Goal: Navigation & Orientation: Go to known website

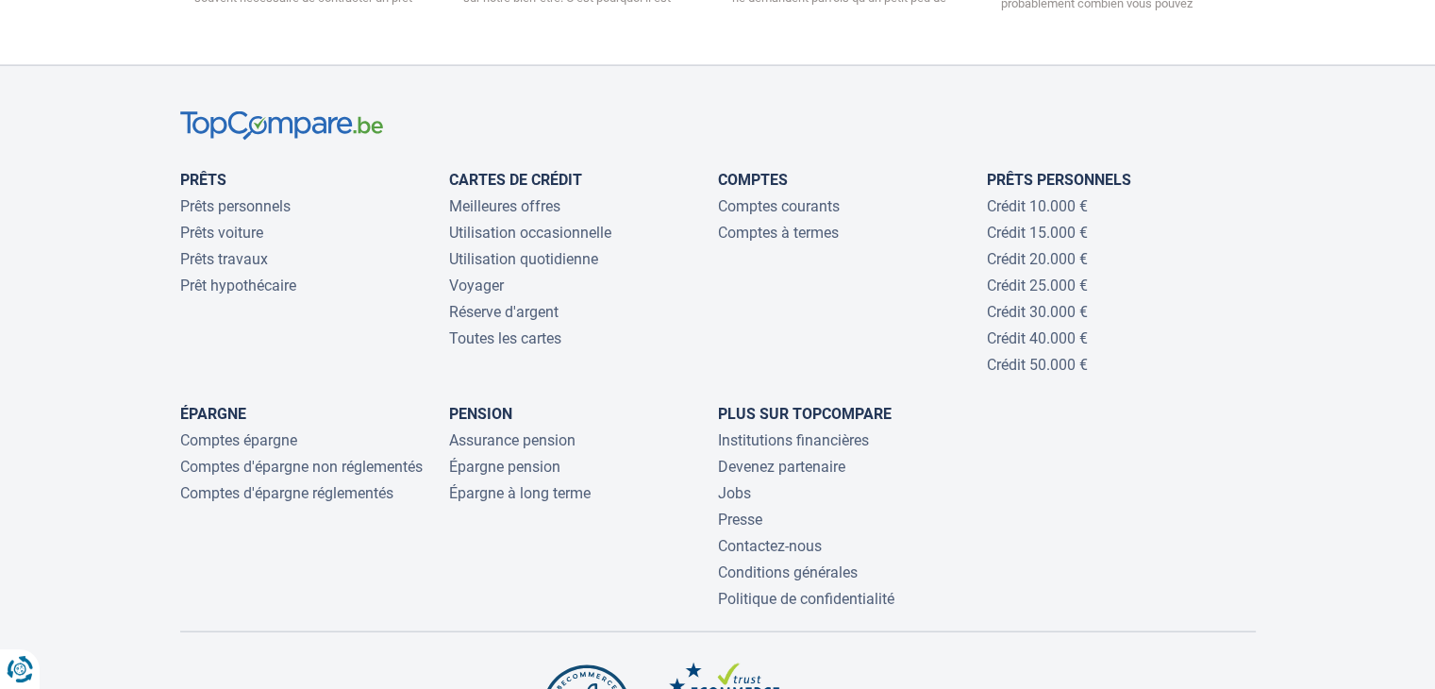
scroll to position [4271, 0]
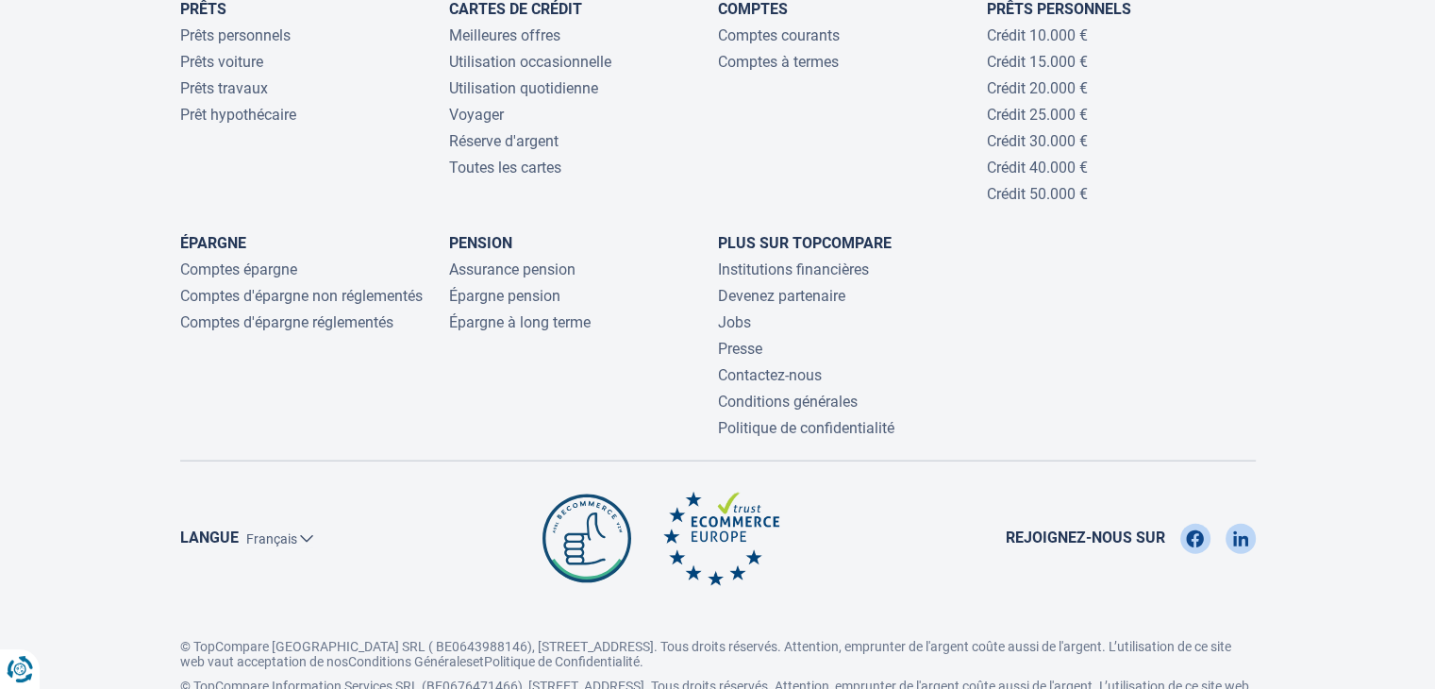
click at [879, 313] on li "Jobs" at bounding box center [852, 322] width 269 height 19
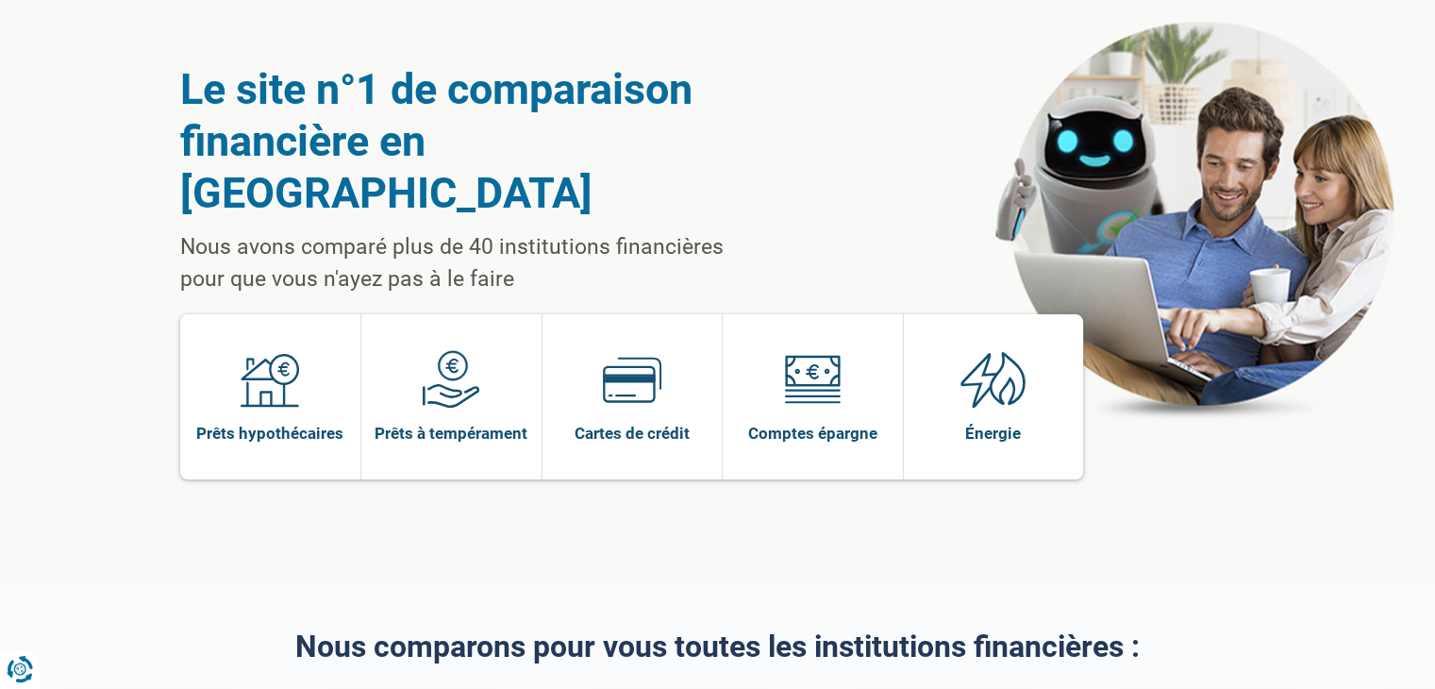
scroll to position [0, 0]
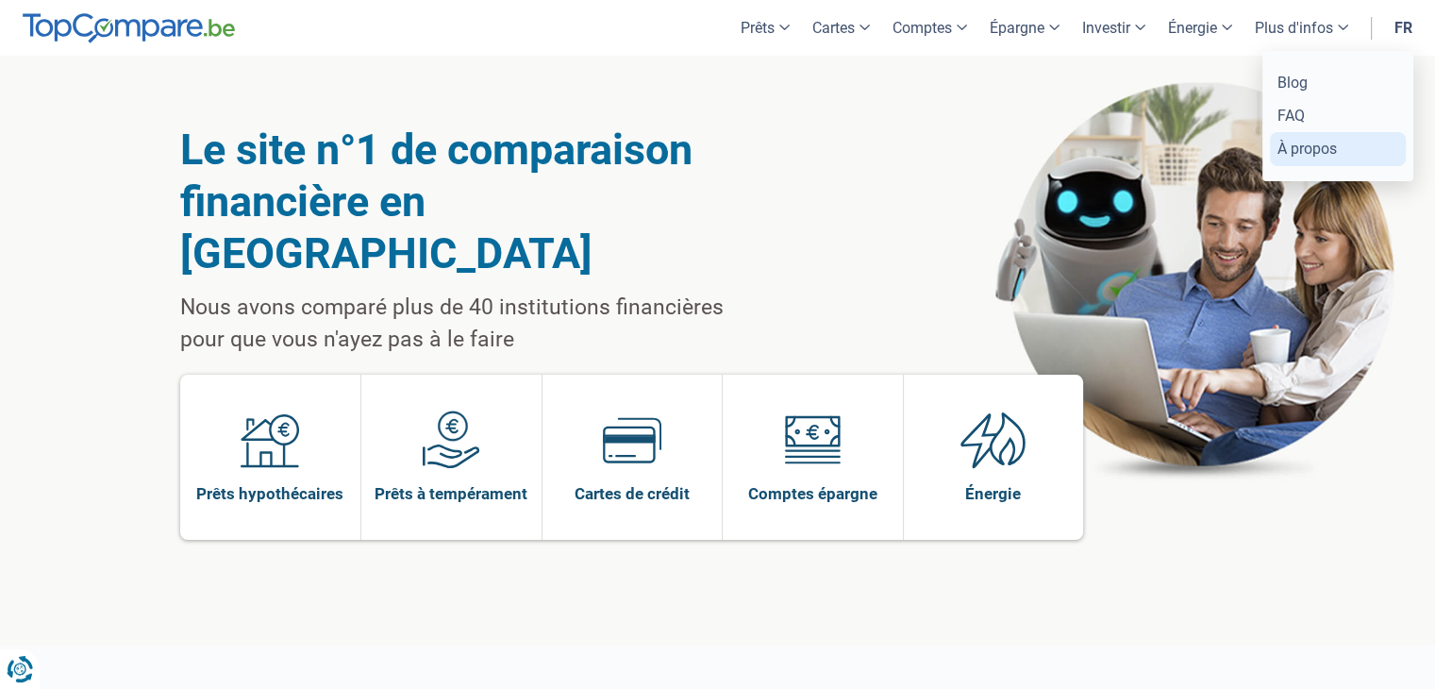
click at [1325, 145] on link "À propos" at bounding box center [1338, 148] width 136 height 33
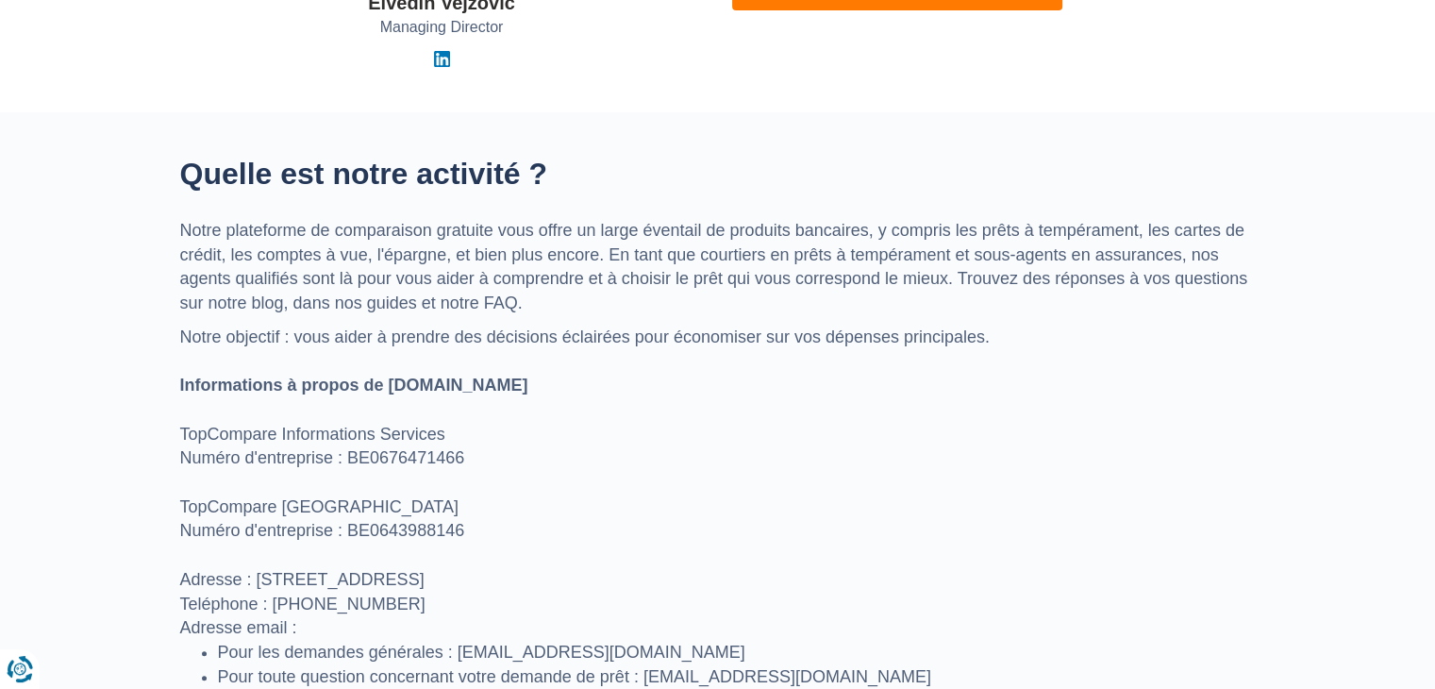
scroll to position [705, 0]
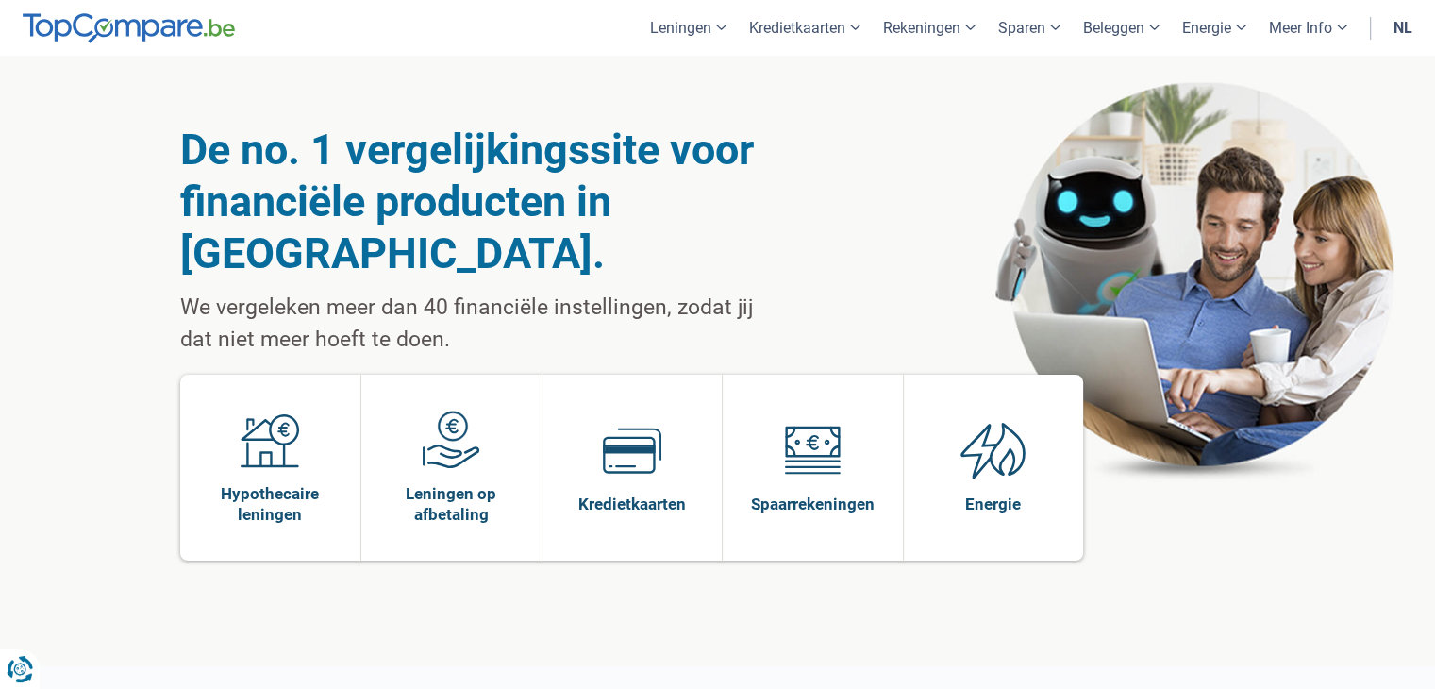
click at [1375, 95] on div "De no. 1 vergelijkingssite voor financiële producten in België. We vergeleken m…" at bounding box center [717, 361] width 1435 height 610
click at [1413, 28] on link "nl" at bounding box center [1403, 28] width 42 height 56
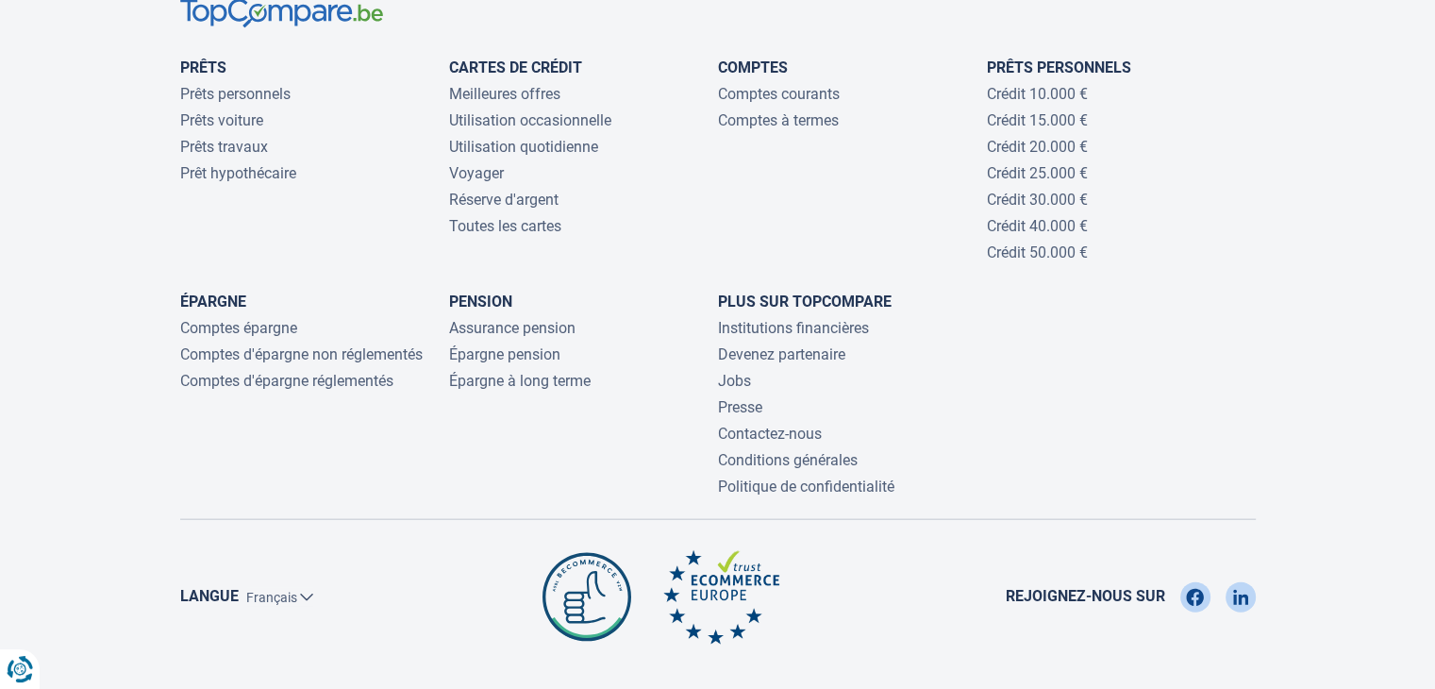
scroll to position [4271, 0]
